Goal: Task Accomplishment & Management: Manage account settings

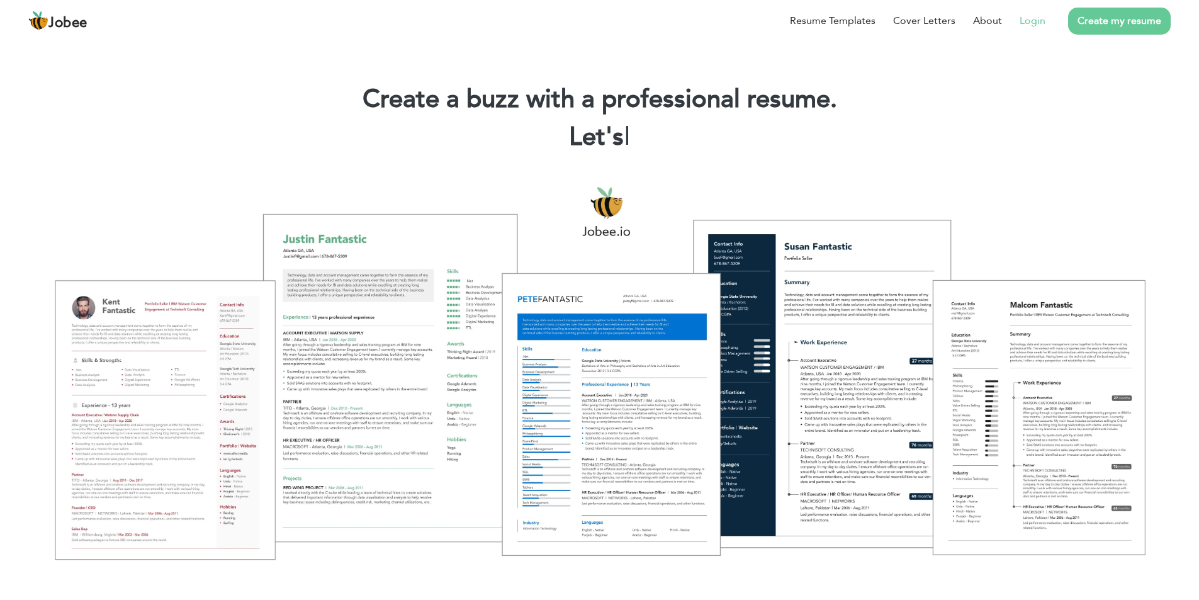
click at [1039, 26] on link "Login" at bounding box center [1032, 20] width 26 height 15
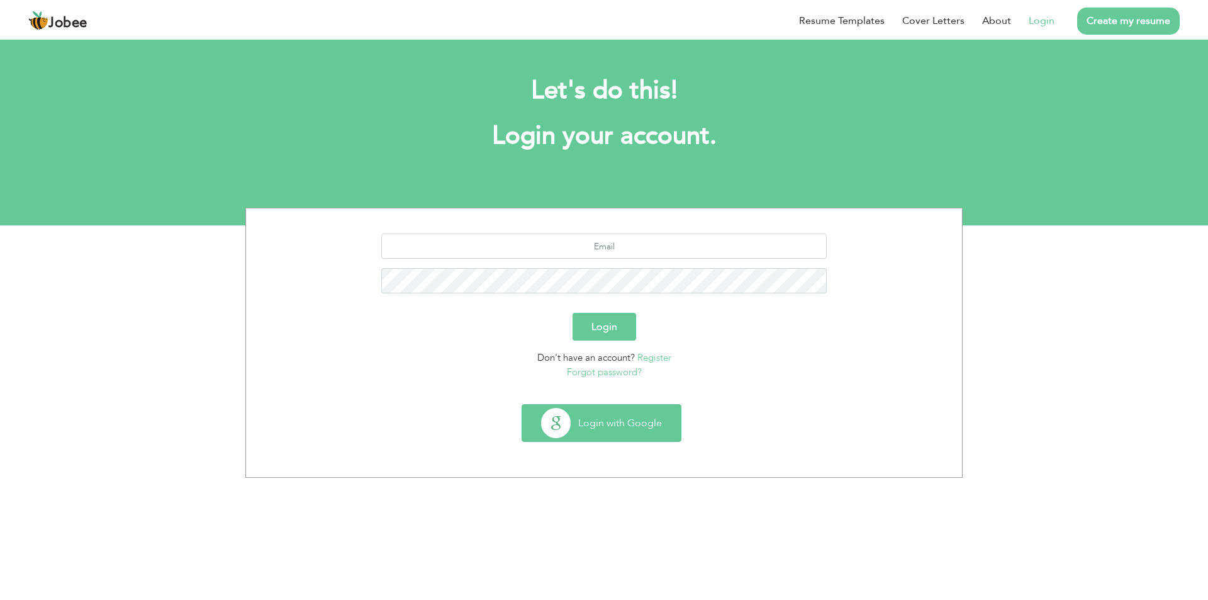
click at [619, 420] on button "Login with Google" at bounding box center [601, 423] width 159 height 36
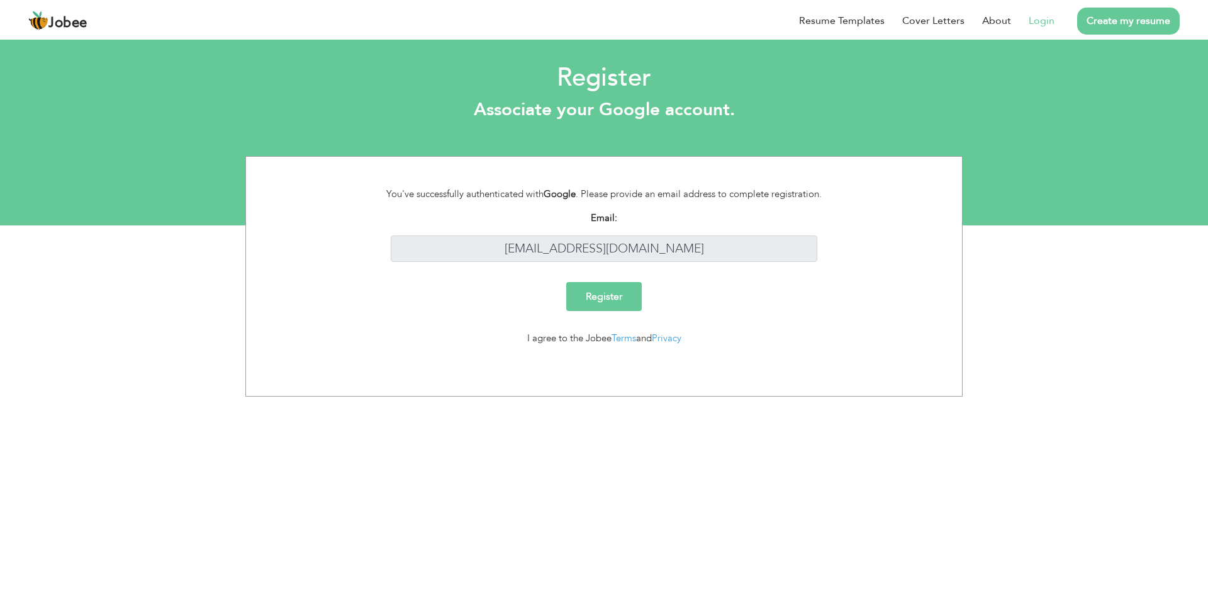
click at [631, 302] on input "Register" at bounding box center [604, 296] width 76 height 29
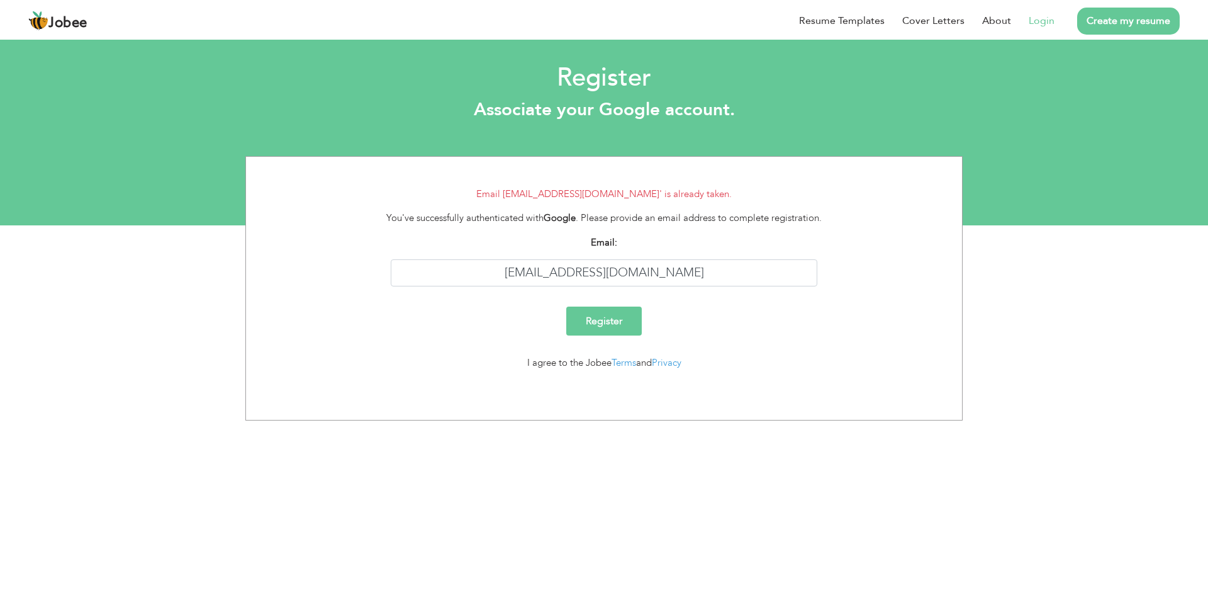
click at [1045, 16] on link "Login" at bounding box center [1042, 20] width 26 height 15
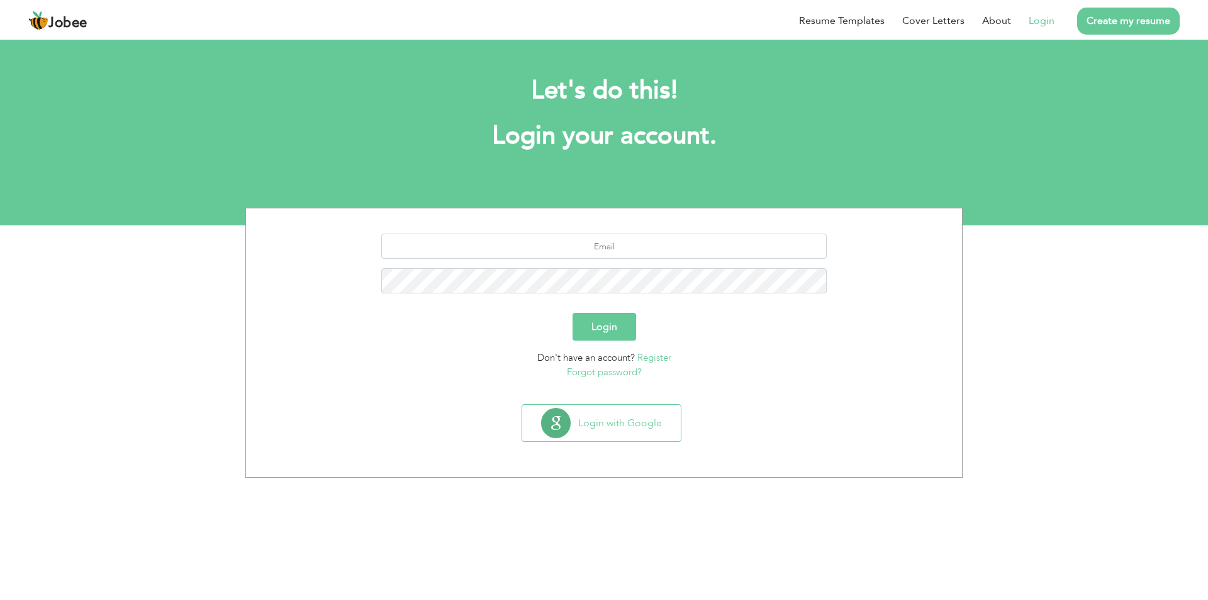
click at [607, 332] on button "Login" at bounding box center [605, 327] width 64 height 28
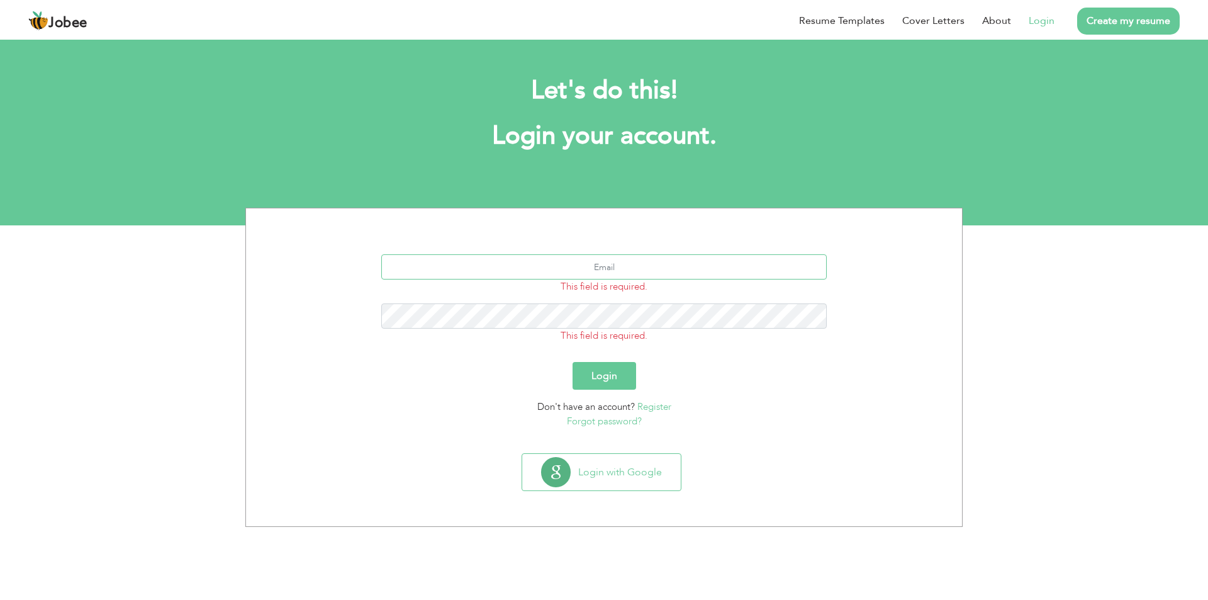
click at [586, 265] on input "text" at bounding box center [604, 266] width 446 height 25
type input "[EMAIL_ADDRESS][DOMAIN_NAME]"
click at [600, 425] on link "Forgot password?" at bounding box center [604, 421] width 75 height 13
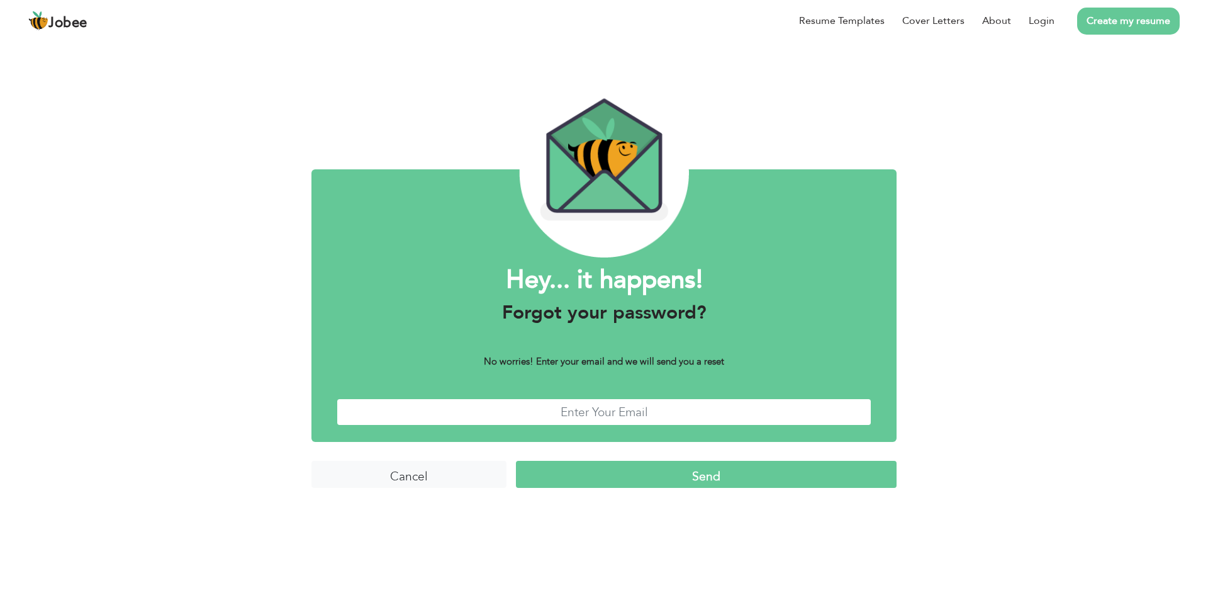
click at [662, 418] on input "text" at bounding box center [604, 411] width 535 height 27
type input "[EMAIL_ADDRESS][DOMAIN_NAME]"
click at [636, 472] on input "Send" at bounding box center [706, 474] width 381 height 27
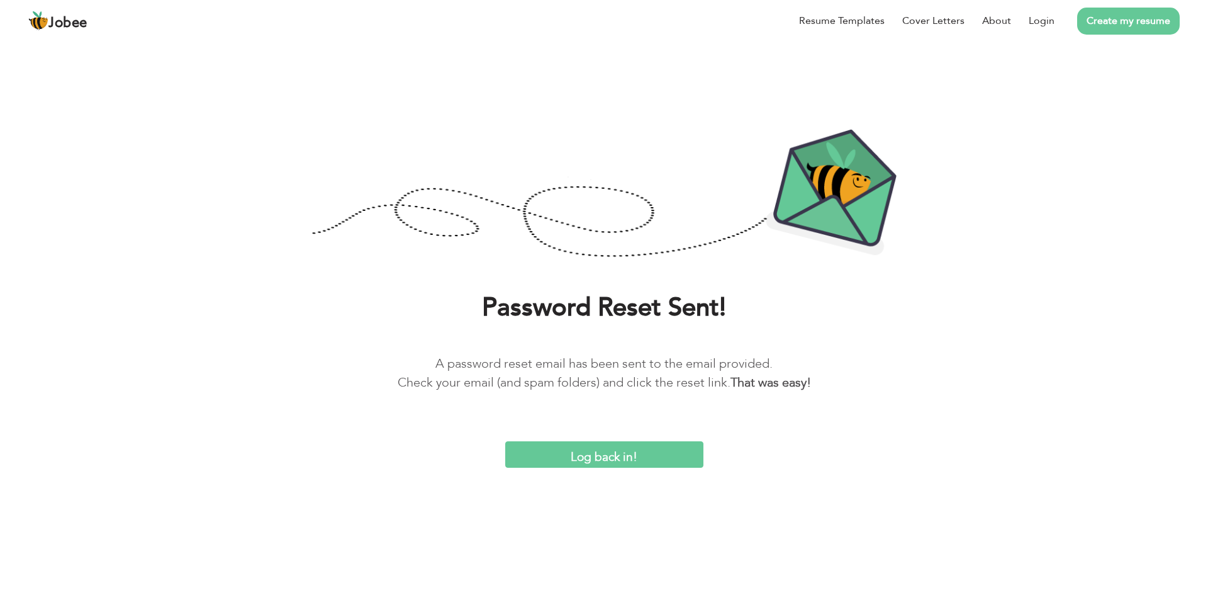
click at [601, 457] on input "Log back in!" at bounding box center [604, 454] width 198 height 27
click at [624, 452] on input "Log back in!" at bounding box center [604, 454] width 198 height 27
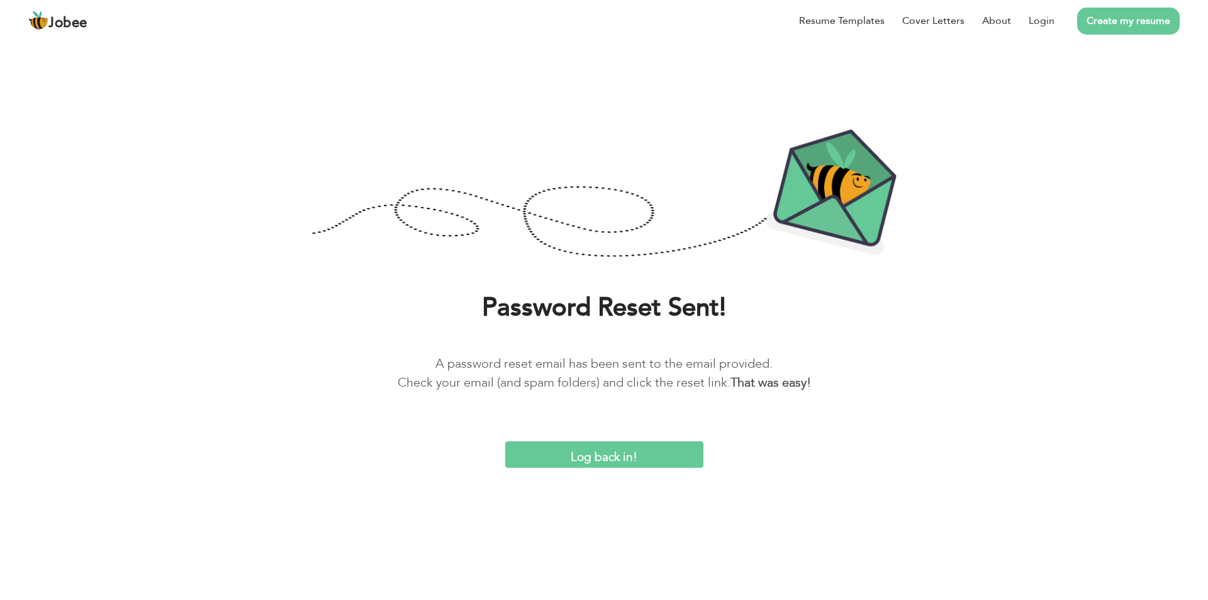
click at [624, 452] on input "Log back in!" at bounding box center [604, 454] width 198 height 27
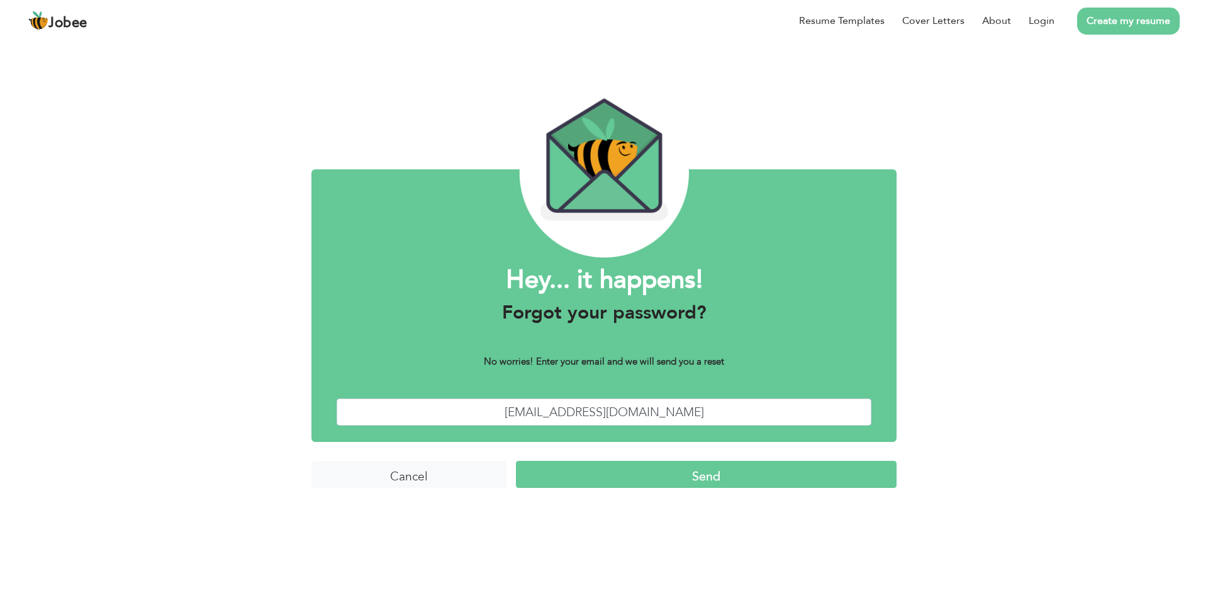
click at [693, 468] on input "Send" at bounding box center [706, 474] width 381 height 27
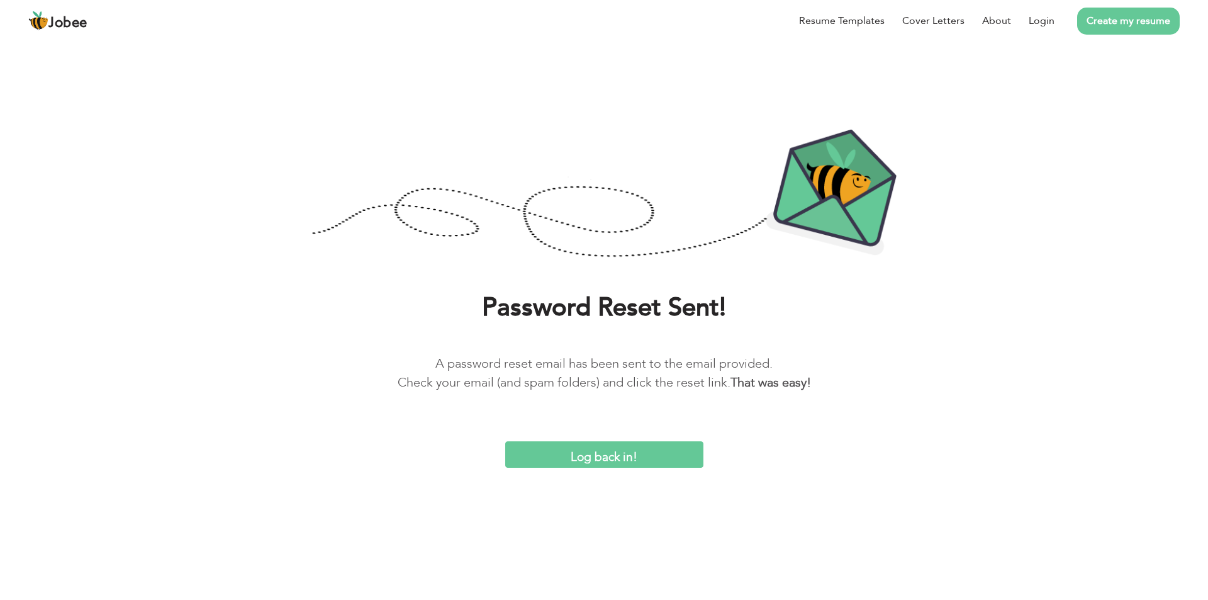
click at [598, 458] on input "Log back in!" at bounding box center [604, 454] width 198 height 27
drag, startPoint x: 500, startPoint y: 390, endPoint x: 589, endPoint y: 400, distance: 89.3
click at [589, 400] on div "Password Reset Sent! A password reset email has been sent to the email provided…" at bounding box center [603, 351] width 1189 height 120
